Goal: Transaction & Acquisition: Purchase product/service

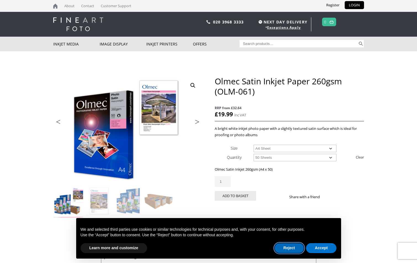
click at [292, 250] on button "Reject" at bounding box center [288, 248] width 29 height 10
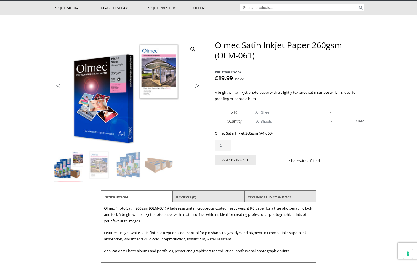
scroll to position [55, 0]
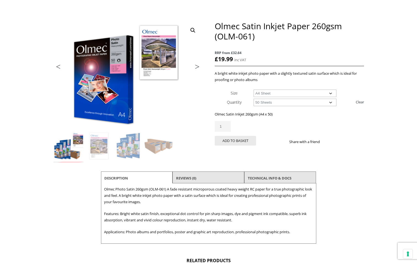
click at [331, 102] on select "Choose an option 50 Sheets" at bounding box center [295, 102] width 83 height 7
click at [330, 102] on select "Choose an option 50 Sheets" at bounding box center [295, 102] width 83 height 7
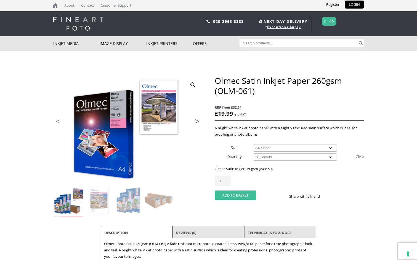
scroll to position [0, 0]
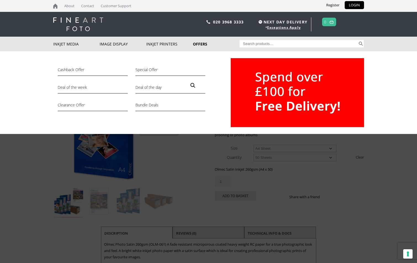
click at [198, 44] on link "Offers" at bounding box center [216, 44] width 47 height 15
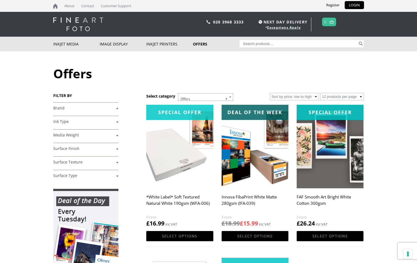
click at [100, 108] on link "+" at bounding box center [85, 108] width 65 height 5
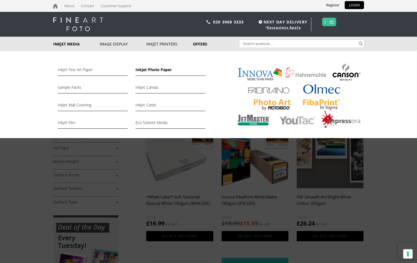
click at [154, 69] on link "Inkjet Photo Paper" at bounding box center [170, 70] width 70 height 9
